Goal: Task Accomplishment & Management: Complete application form

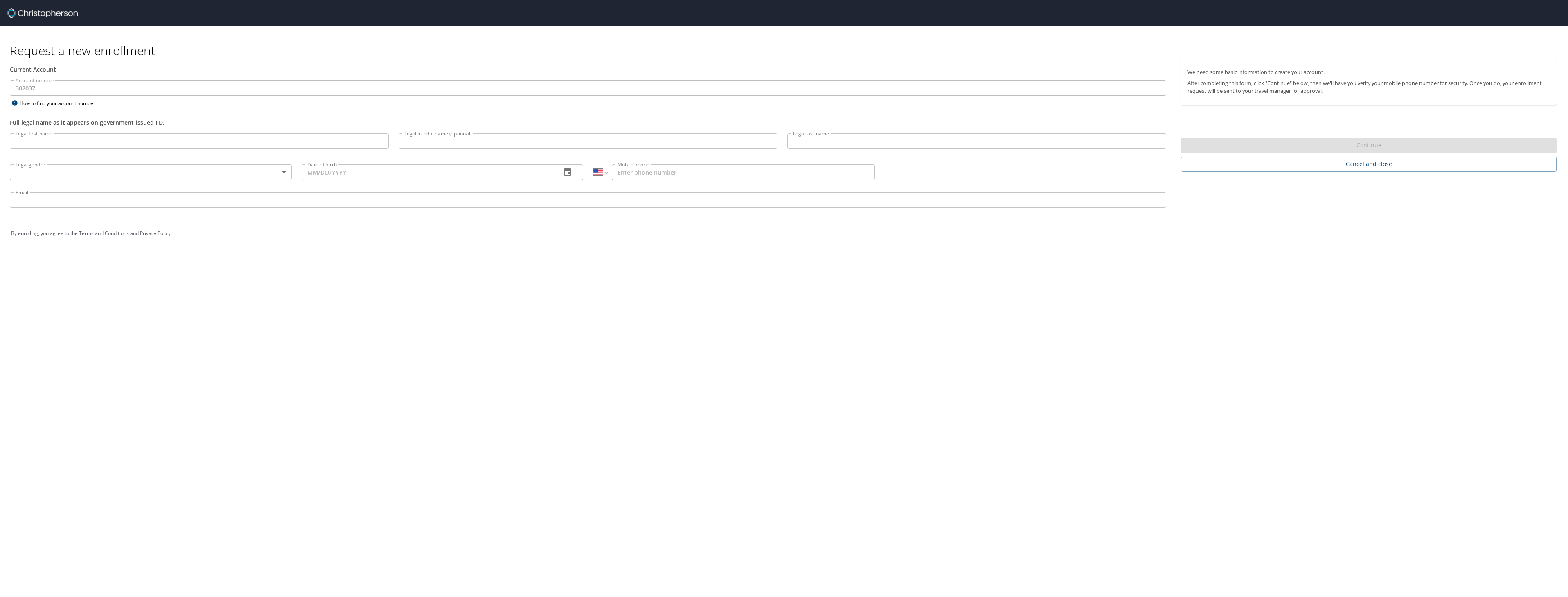
select select "US"
click at [81, 141] on input "Legal first name" at bounding box center [199, 141] width 379 height 16
type input "[PERSON_NAME]"
click at [286, 173] on body "Request a new enrollment Current Account Account number 302037 Account number H…" at bounding box center [784, 298] width 1568 height 597
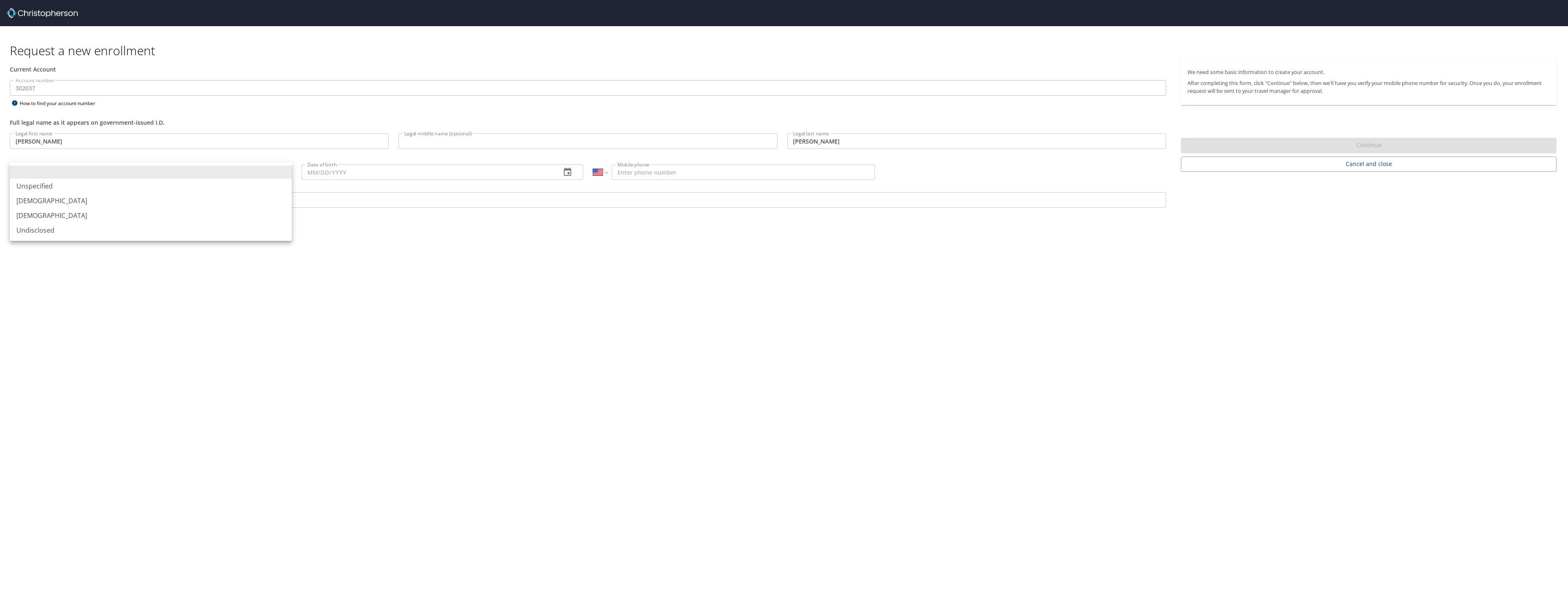
click at [222, 201] on li "[DEMOGRAPHIC_DATA]" at bounding box center [150, 201] width 282 height 15
type input "[DEMOGRAPHIC_DATA]"
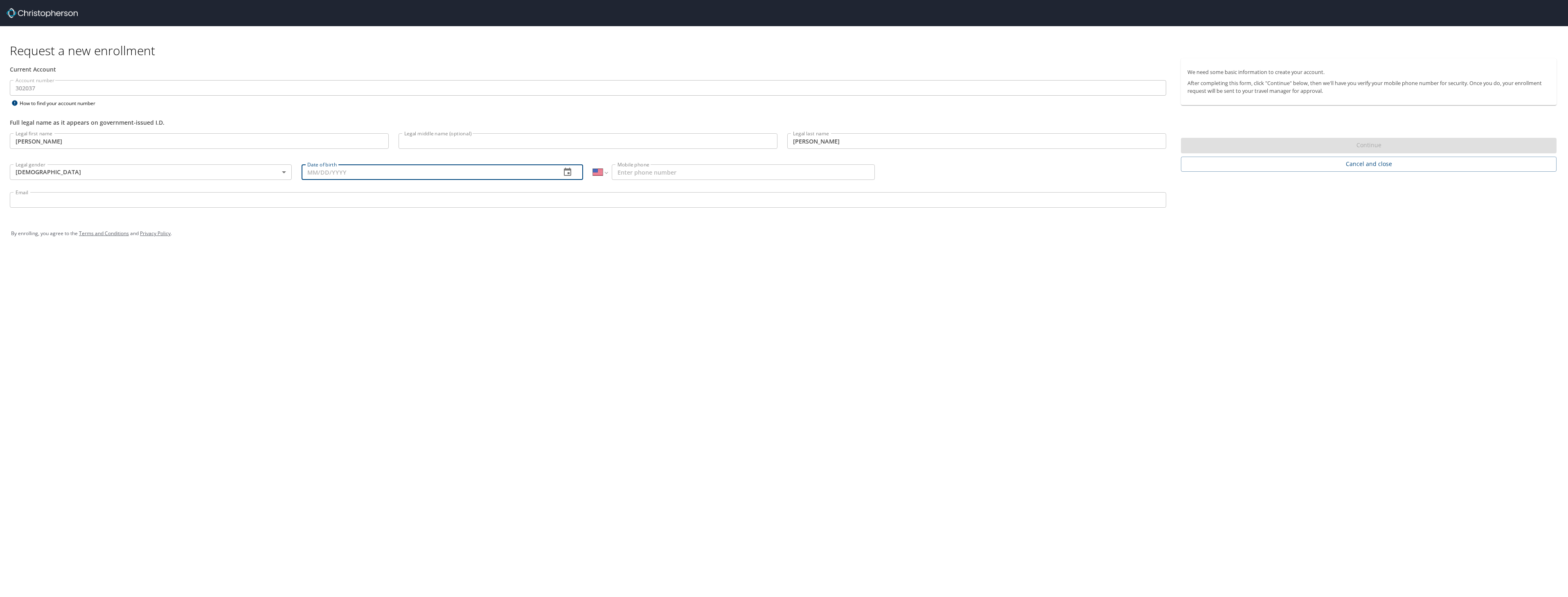
click at [489, 174] on input "Date of birth" at bounding box center [428, 172] width 253 height 16
type input "[DATE]"
click at [730, 173] on input "Mobile phone" at bounding box center [743, 172] width 263 height 16
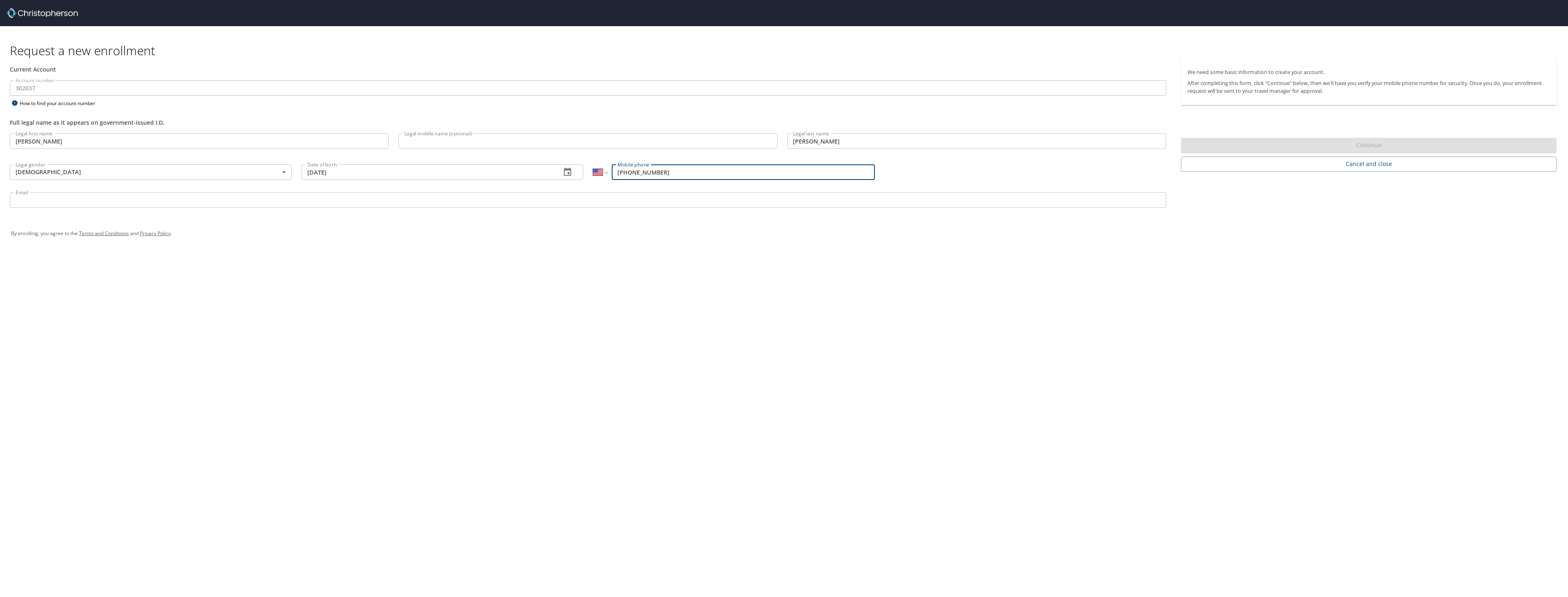
type input "[PHONE_NUMBER]"
click at [480, 203] on input "Email" at bounding box center [588, 200] width 1157 height 16
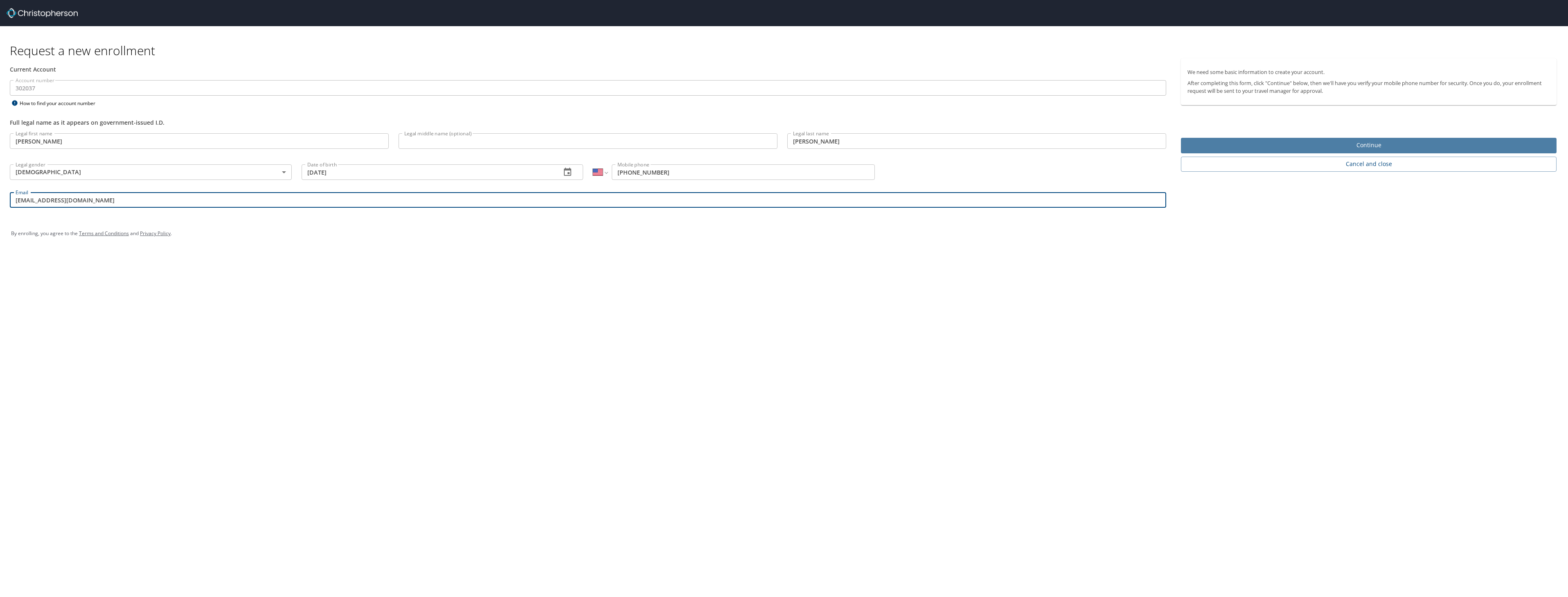
type input "[EMAIL_ADDRESS][DOMAIN_NAME]"
click at [1371, 142] on span "Continue" at bounding box center [1369, 145] width 363 height 10
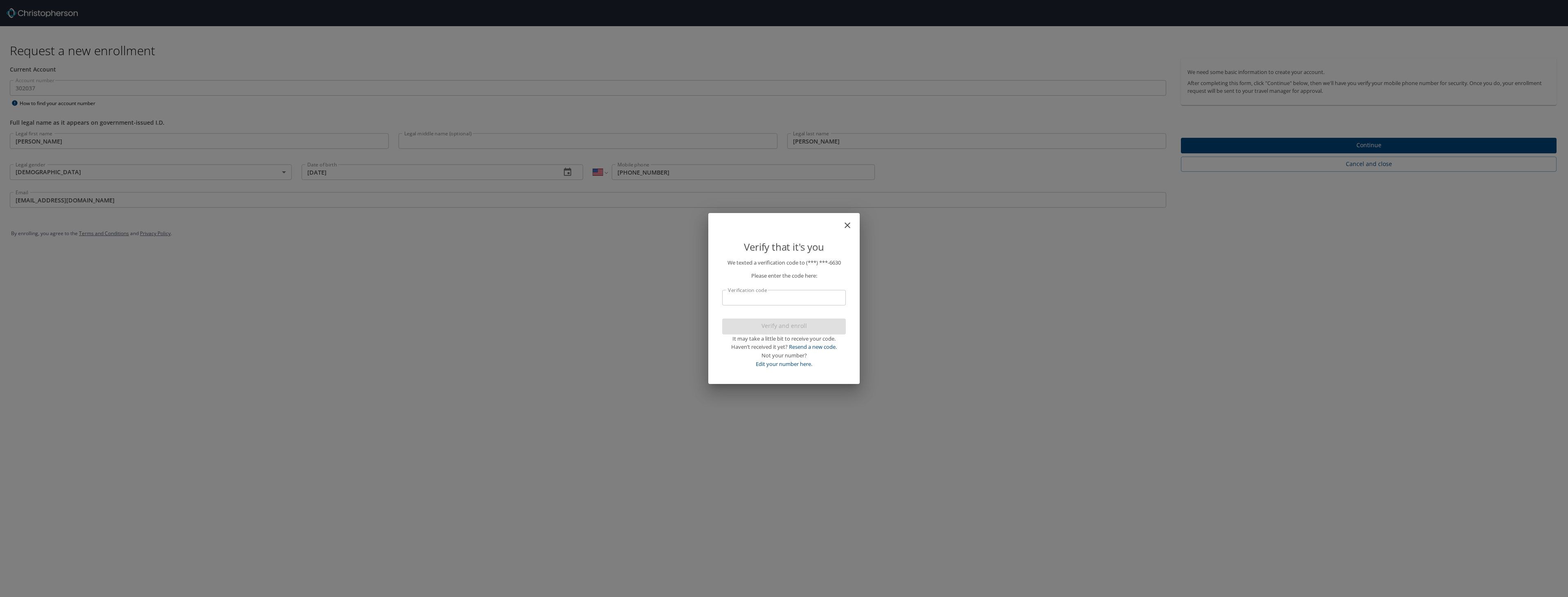
click at [914, 251] on div "Verify that it's you We texted a verification code to (***) ***- 6630 Please en…" at bounding box center [784, 298] width 1568 height 597
click at [797, 300] on input "Verification code" at bounding box center [783, 298] width 124 height 16
type input "535499"
click at [771, 327] on span "Verify and enroll" at bounding box center [784, 326] width 111 height 10
